Goal: Information Seeking & Learning: Understand process/instructions

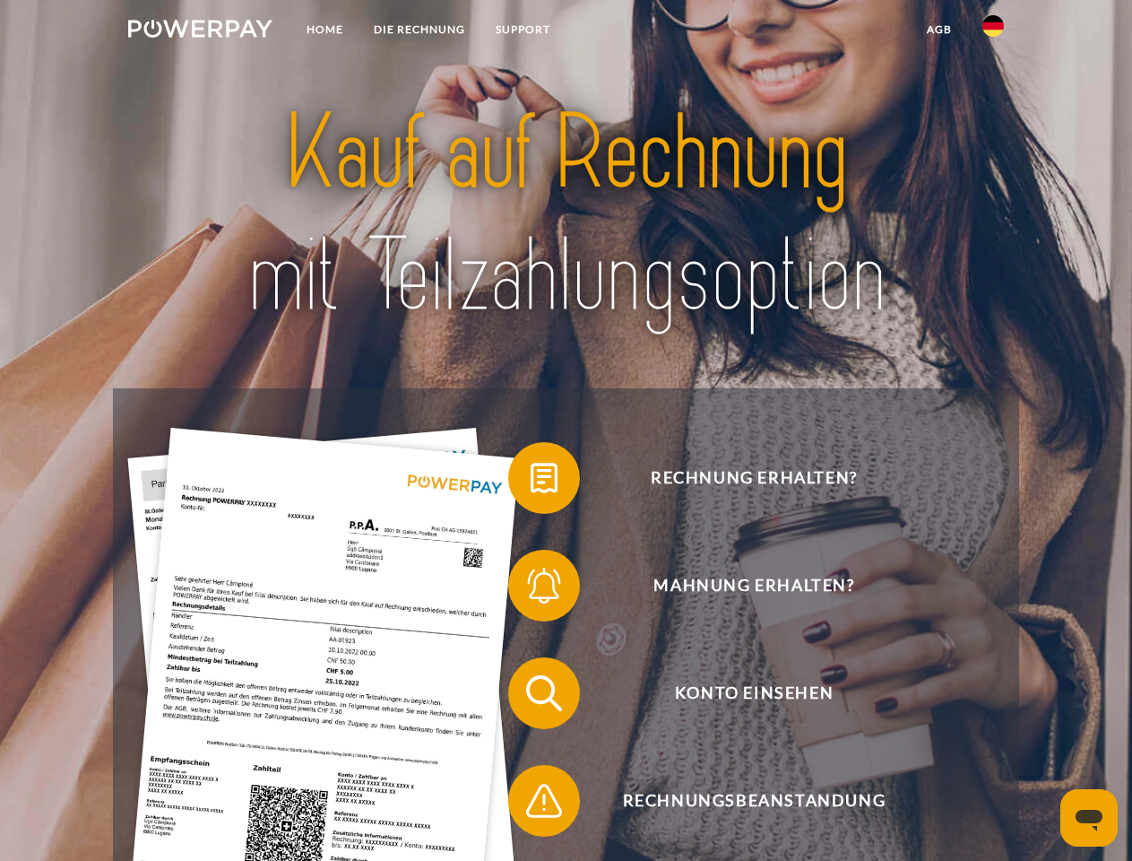
click at [200, 31] on img at bounding box center [200, 29] width 144 height 18
click at [993, 31] on img at bounding box center [994, 26] width 22 height 22
click at [939, 30] on link "agb" at bounding box center [940, 29] width 56 height 32
click at [531, 481] on span at bounding box center [518, 478] width 90 height 90
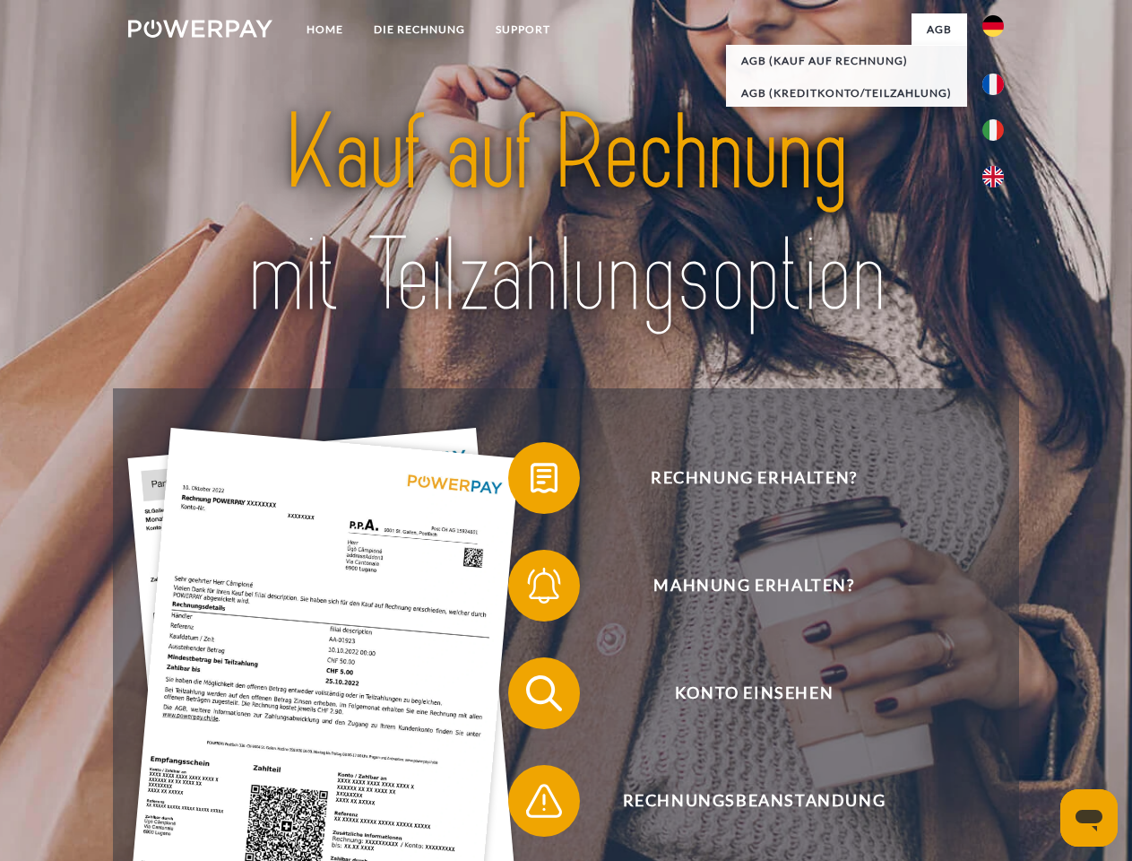
click at [531, 589] on span at bounding box center [518, 586] width 90 height 90
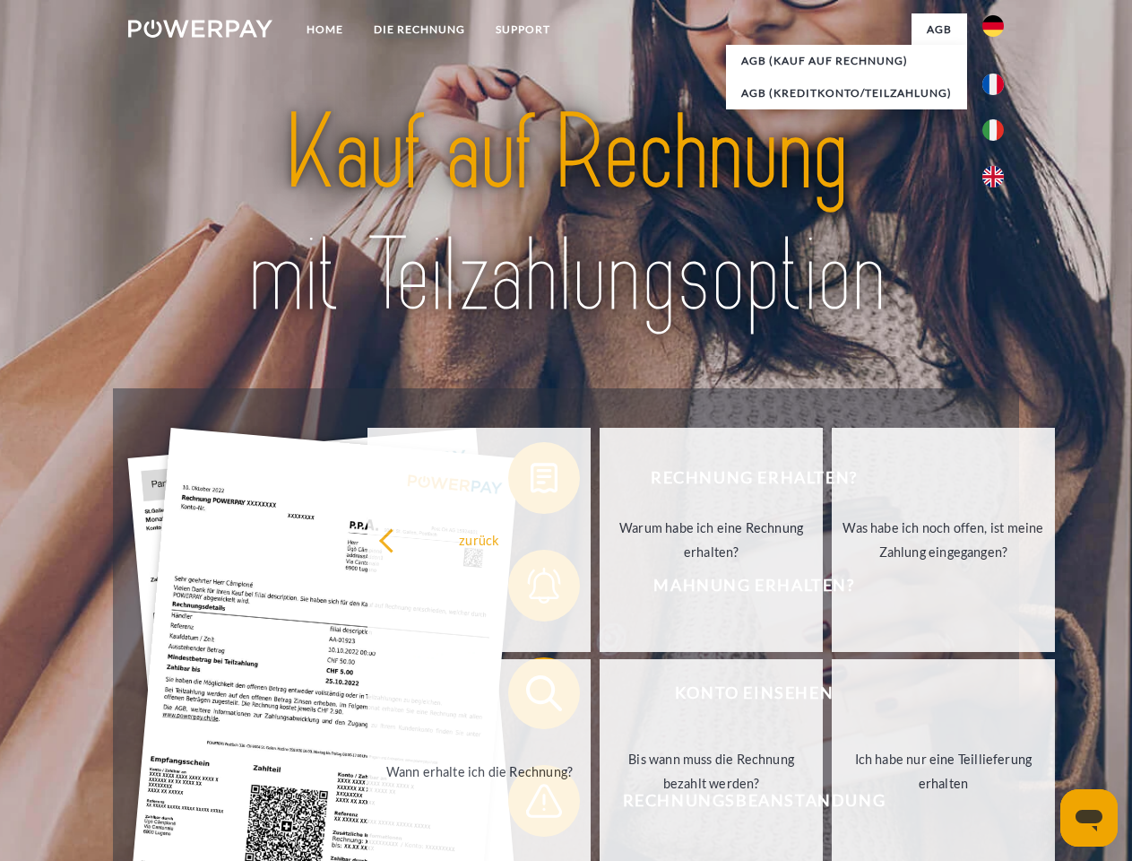
click at [600, 697] on link "Bis wann muss die Rechnung bezahlt werden?" at bounding box center [711, 771] width 223 height 224
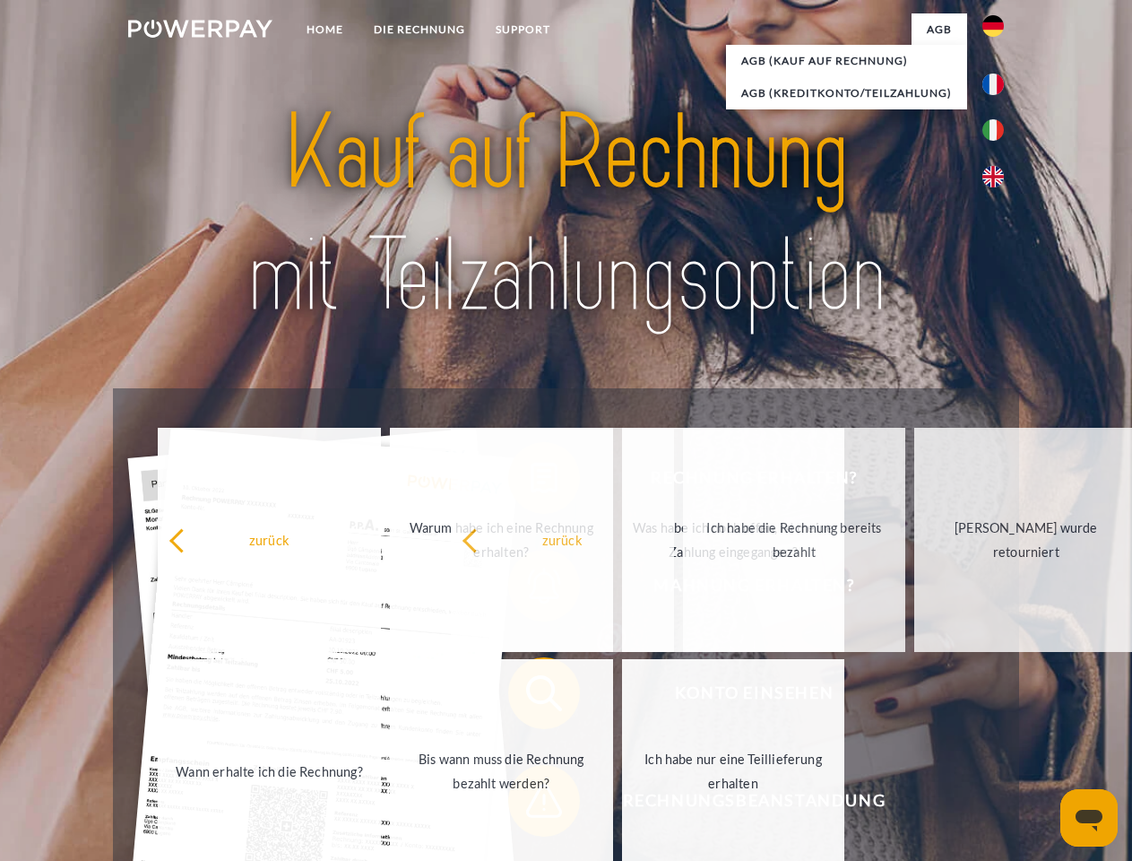
click at [531, 804] on span at bounding box center [518, 801] width 90 height 90
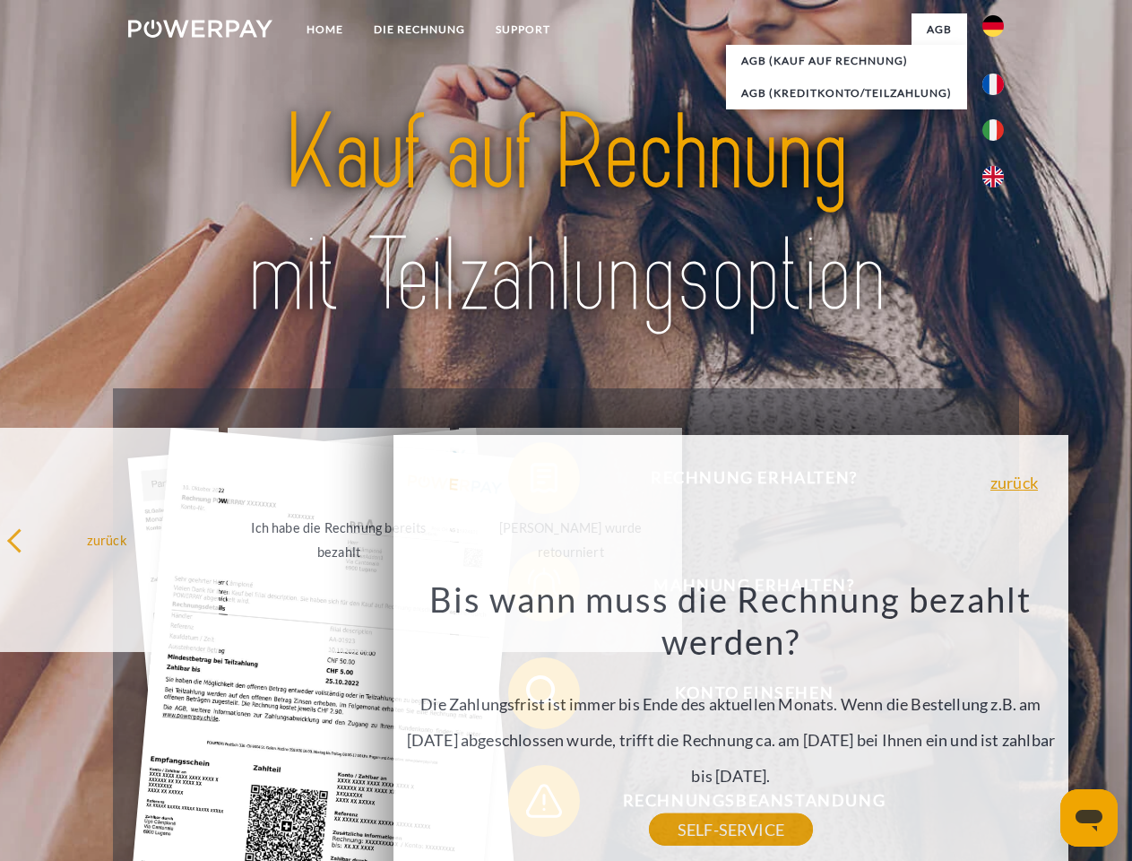
click at [1089, 818] on icon "Messaging-Fenster öffnen" at bounding box center [1089, 821] width 27 height 22
